Goal: Register for event/course

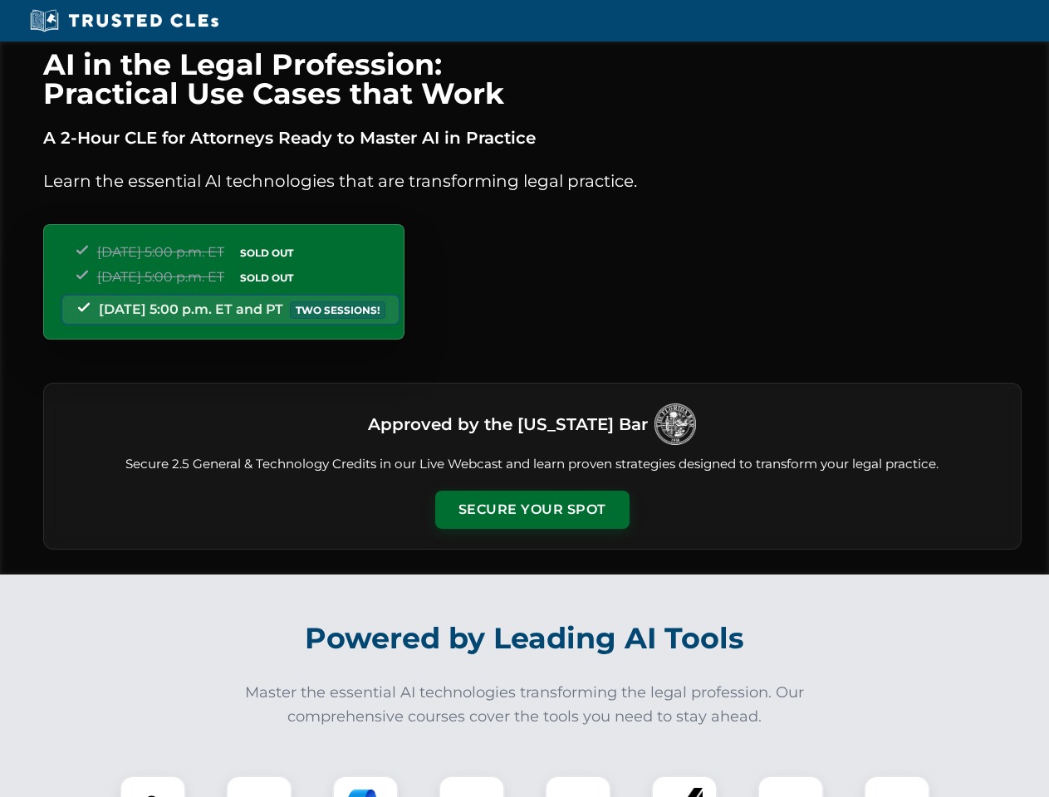
click at [531, 510] on button "Secure Your Spot" at bounding box center [532, 510] width 194 height 38
click at [153, 786] on img at bounding box center [153, 809] width 48 height 48
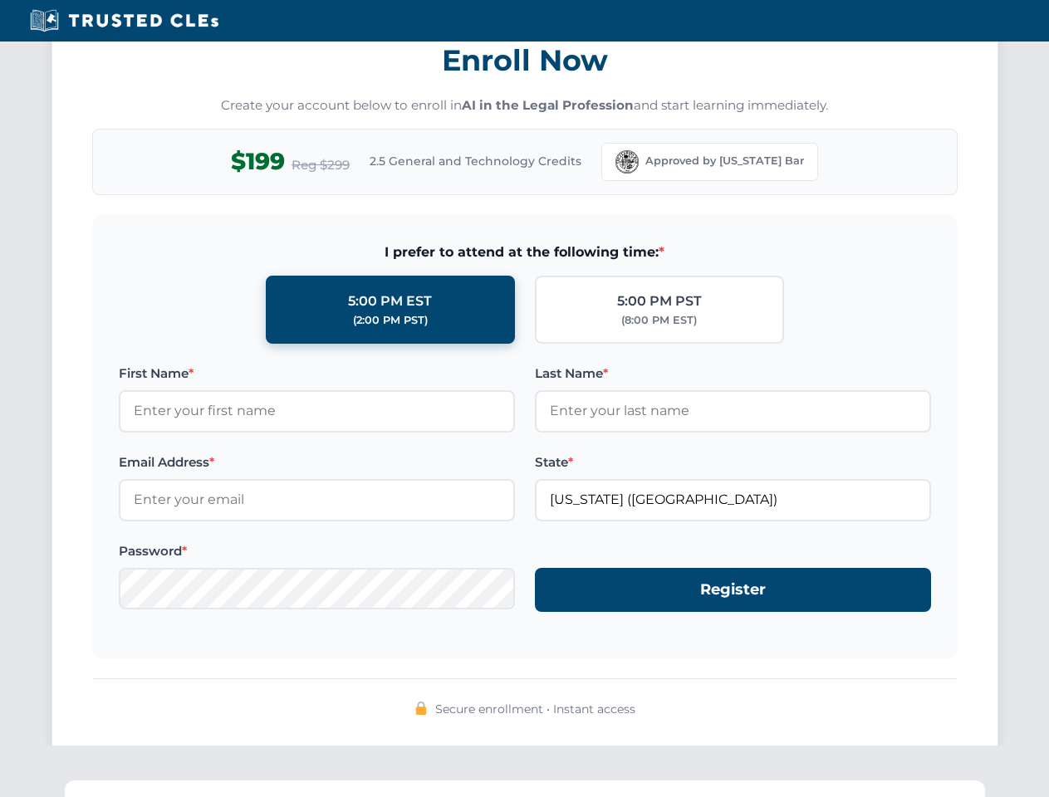
scroll to position [1630, 0]
